Goal: Task Accomplishment & Management: Use online tool/utility

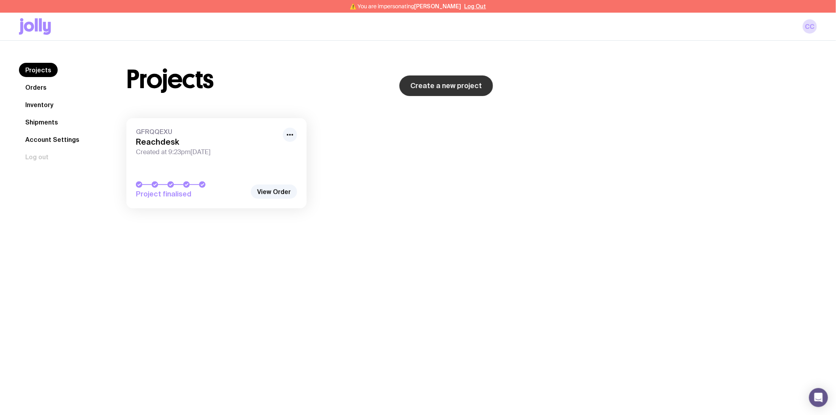
click at [456, 87] on link "Create a new project" at bounding box center [446, 85] width 94 height 21
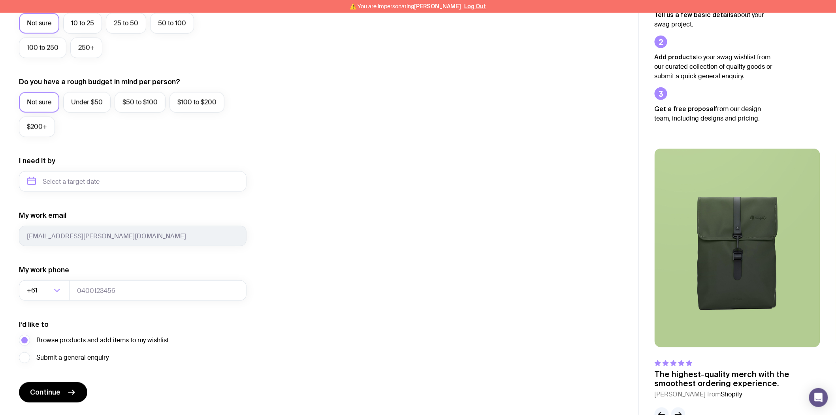
scroll to position [263, 0]
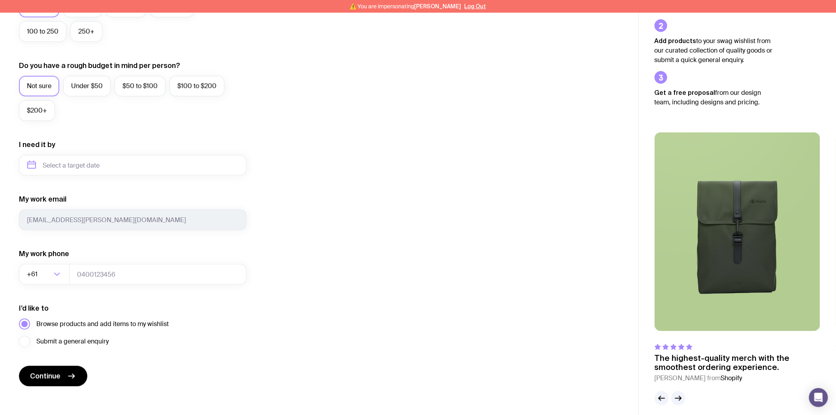
click at [69, 322] on span "Browse products and add items to my wishlist" at bounding box center [102, 323] width 132 height 9
click at [0, 0] on input "Browse products and add items to my wishlist" at bounding box center [0, 0] width 0 height 0
click at [66, 382] on button "Continue" at bounding box center [53, 376] width 68 height 21
type input "448272451"
click at [64, 377] on button "Continue" at bounding box center [53, 376] width 68 height 21
